Goal: Entertainment & Leisure: Consume media (video, audio)

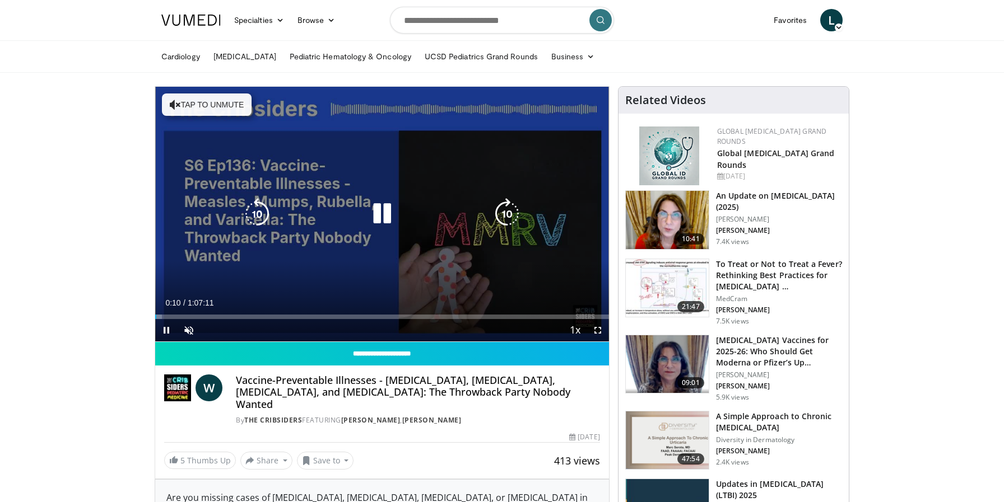
click at [383, 220] on icon "Video Player" at bounding box center [381, 213] width 31 height 31
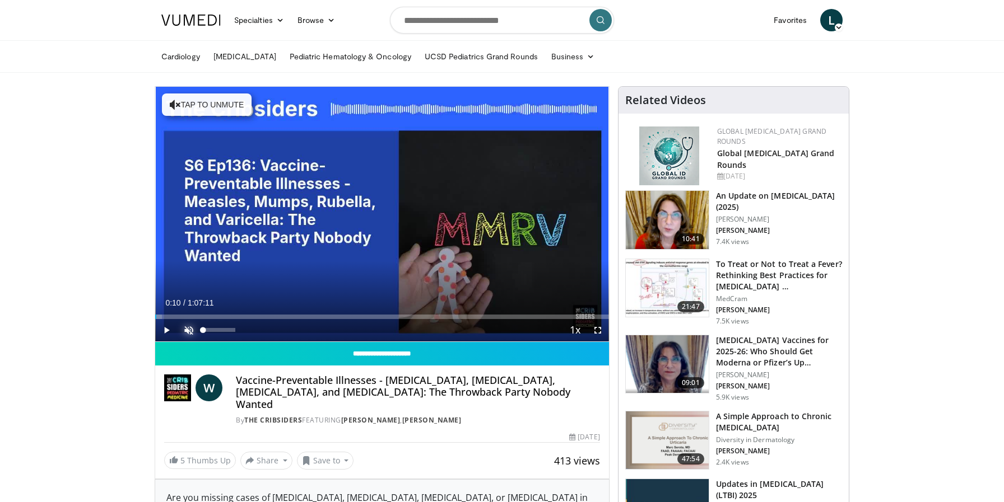
click at [191, 329] on span "Video Player" at bounding box center [189, 330] width 22 height 22
drag, startPoint x: 237, startPoint y: 330, endPoint x: 227, endPoint y: 329, distance: 9.5
click at [227, 329] on div "Volume Level" at bounding box center [215, 330] width 25 height 4
click at [165, 329] on span "Video Player" at bounding box center [166, 330] width 22 height 22
click at [595, 329] on span "Video Player" at bounding box center [597, 330] width 22 height 22
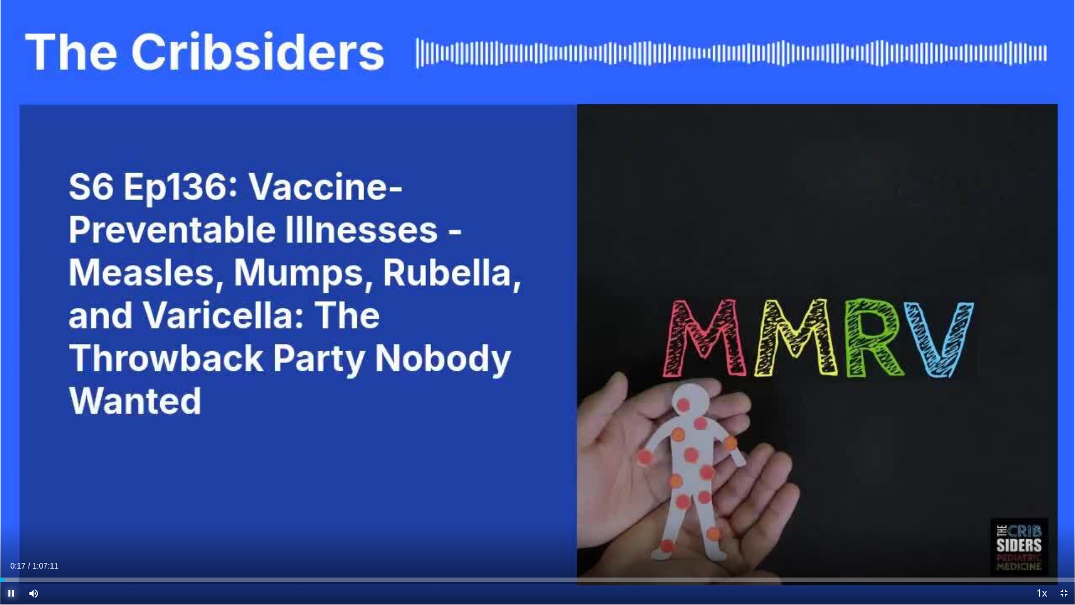
click at [12, 502] on span "Video Player" at bounding box center [11, 593] width 22 height 22
click at [1003, 502] on span "Video Player" at bounding box center [1064, 593] width 22 height 22
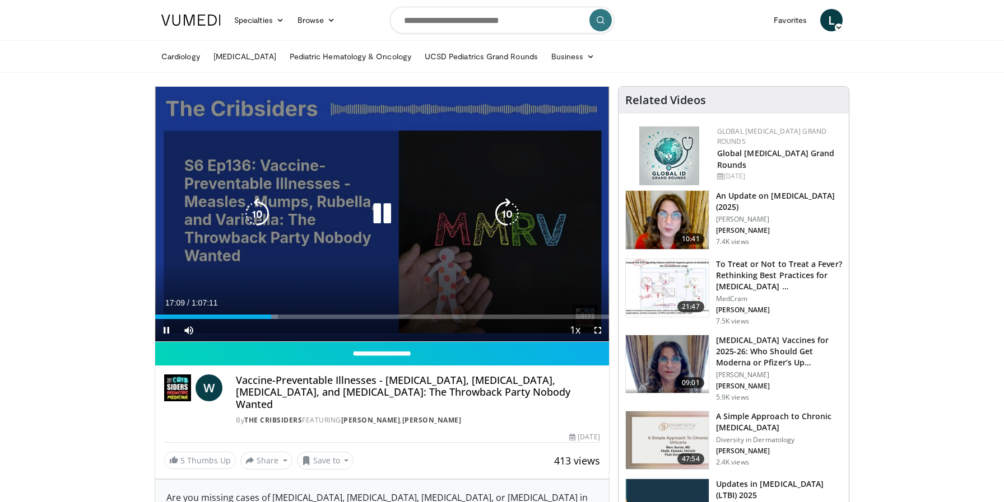
click at [378, 214] on icon "Video Player" at bounding box center [381, 213] width 31 height 31
